Goal: Task Accomplishment & Management: Manage account settings

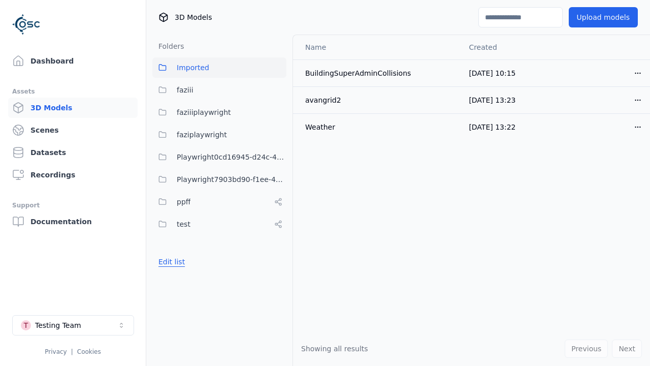
click at [170, 262] on button "Edit list" at bounding box center [171, 261] width 39 height 18
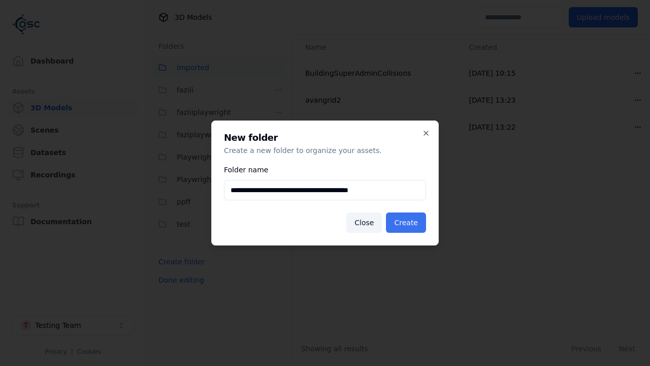
type input "**********"
click at [408, 222] on button "Create" at bounding box center [406, 222] width 40 height 20
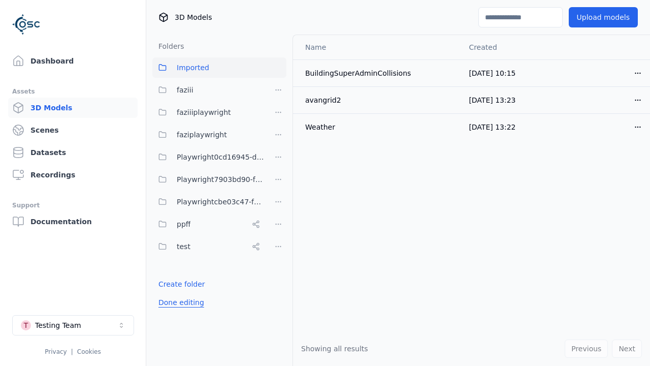
click at [178, 302] on button "Done editing" at bounding box center [181, 302] width 58 height 18
click at [170, 293] on button "Done editing" at bounding box center [181, 302] width 58 height 18
click at [278, 202] on html "Support Dashboard Assets 3D Models Scenes Datasets Recordings Support Documenta…" at bounding box center [325, 183] width 650 height 366
click at [278, 239] on div "Rename" at bounding box center [282, 239] width 68 height 16
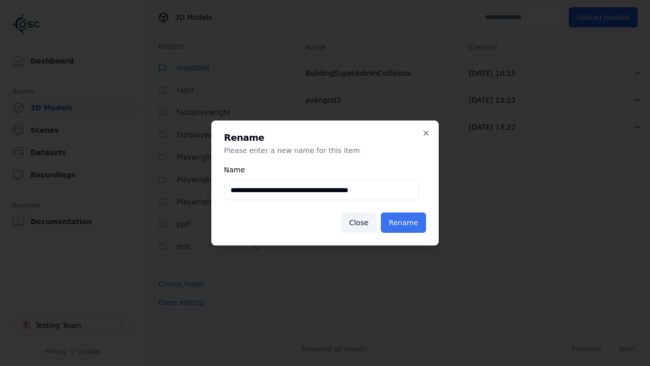
click at [321, 190] on input "**********" at bounding box center [321, 190] width 195 height 20
type input "**********"
click at [405, 222] on button "Rename" at bounding box center [403, 222] width 45 height 20
click at [178, 302] on button "Done editing" at bounding box center [181, 302] width 58 height 18
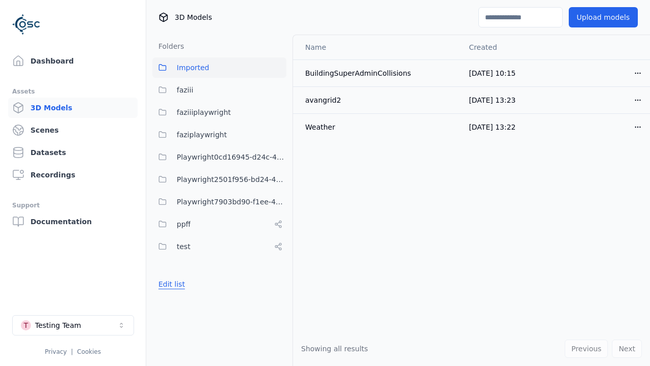
click at [170, 284] on button "Edit list" at bounding box center [171, 284] width 39 height 18
click at [278, 179] on html "Support Dashboard Assets 3D Models Scenes Datasets Recordings Support Documenta…" at bounding box center [325, 183] width 650 height 366
click at [278, 233] on div "Delete" at bounding box center [282, 232] width 68 height 16
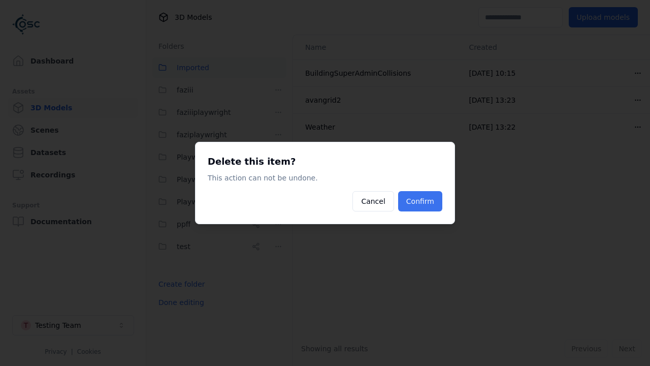
click at [421, 201] on button "Confirm" at bounding box center [420, 201] width 44 height 20
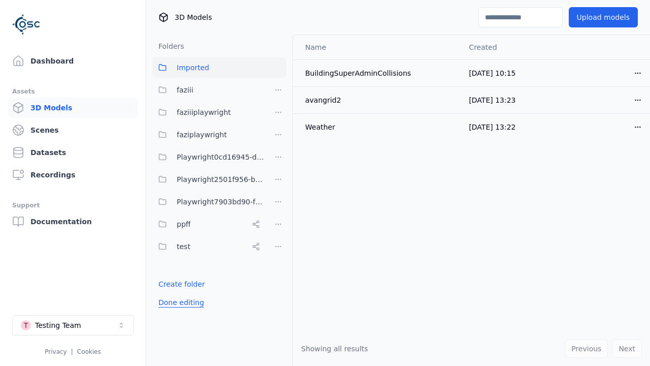
click at [178, 302] on button "Done editing" at bounding box center [181, 302] width 58 height 18
